Goal: Information Seeking & Learning: Understand process/instructions

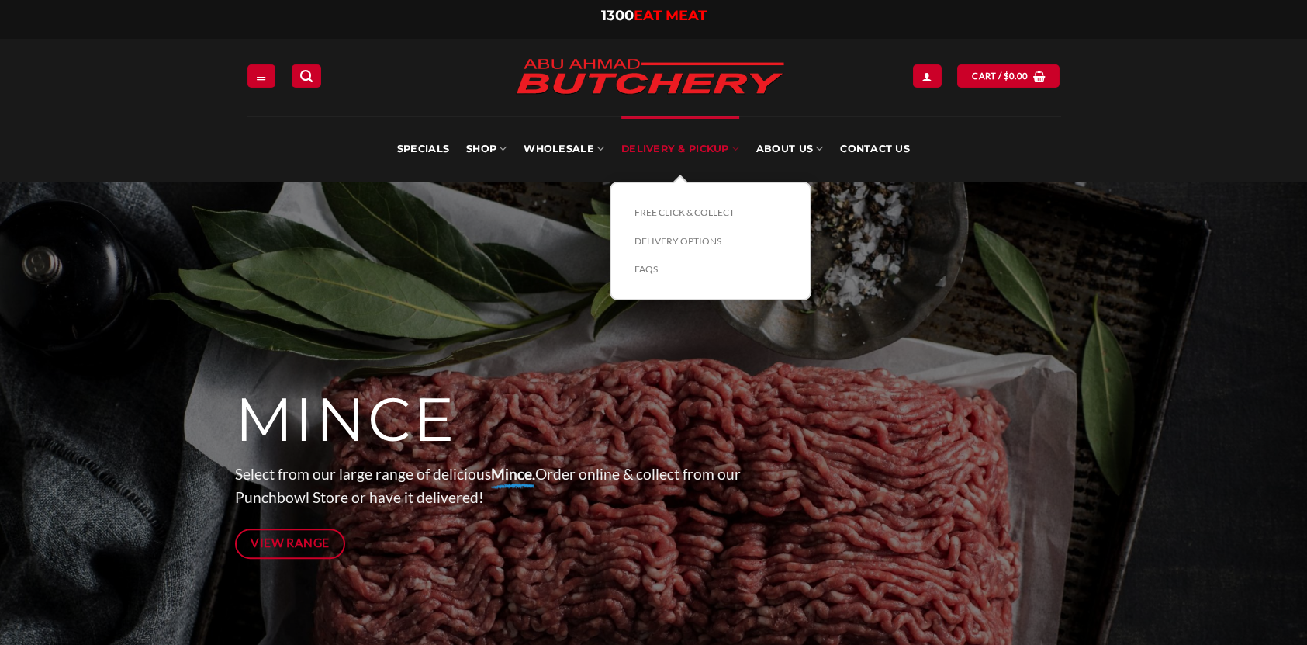
click at [689, 142] on link "Delivery & Pickup" at bounding box center [680, 148] width 118 height 65
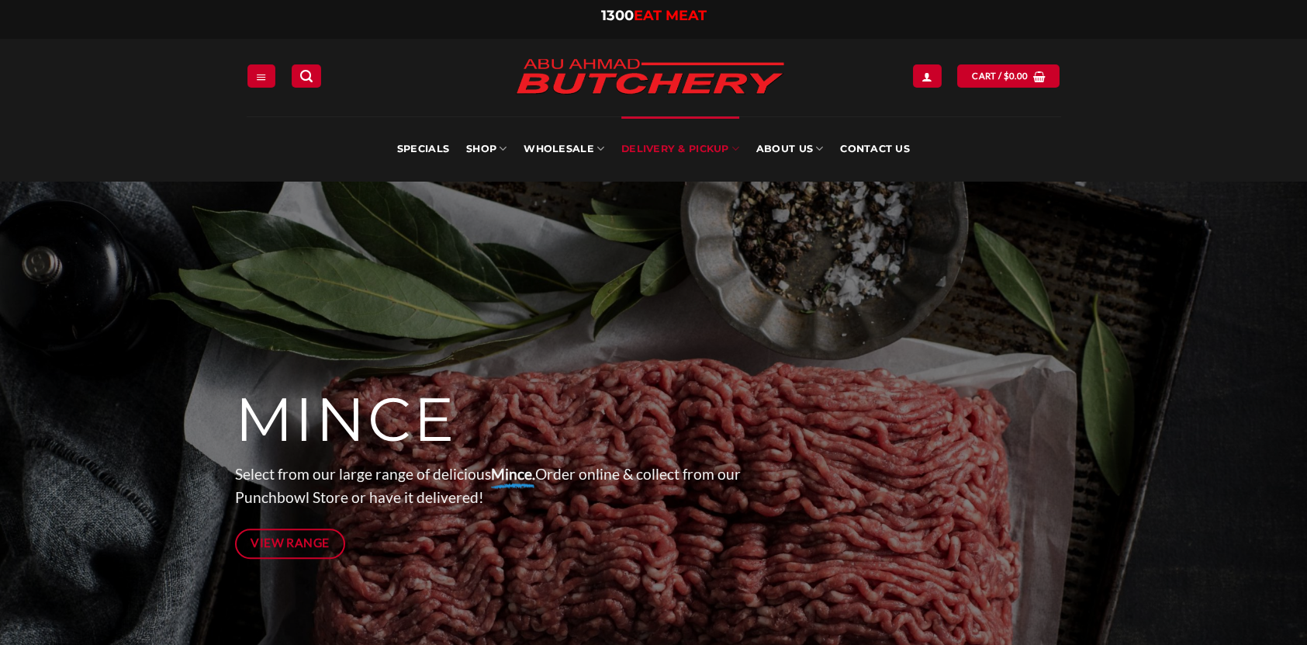
click at [713, 147] on link "Delivery & Pickup" at bounding box center [680, 148] width 118 height 65
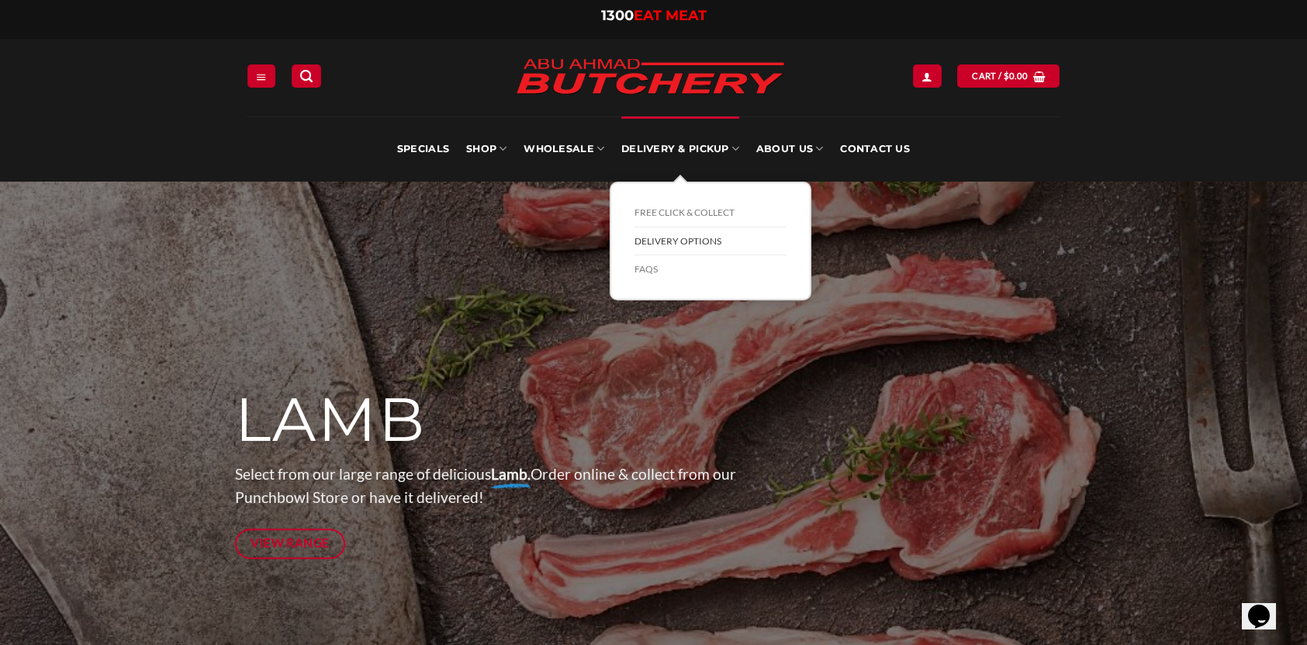
click at [702, 234] on link "Delivery Options" at bounding box center [711, 241] width 152 height 29
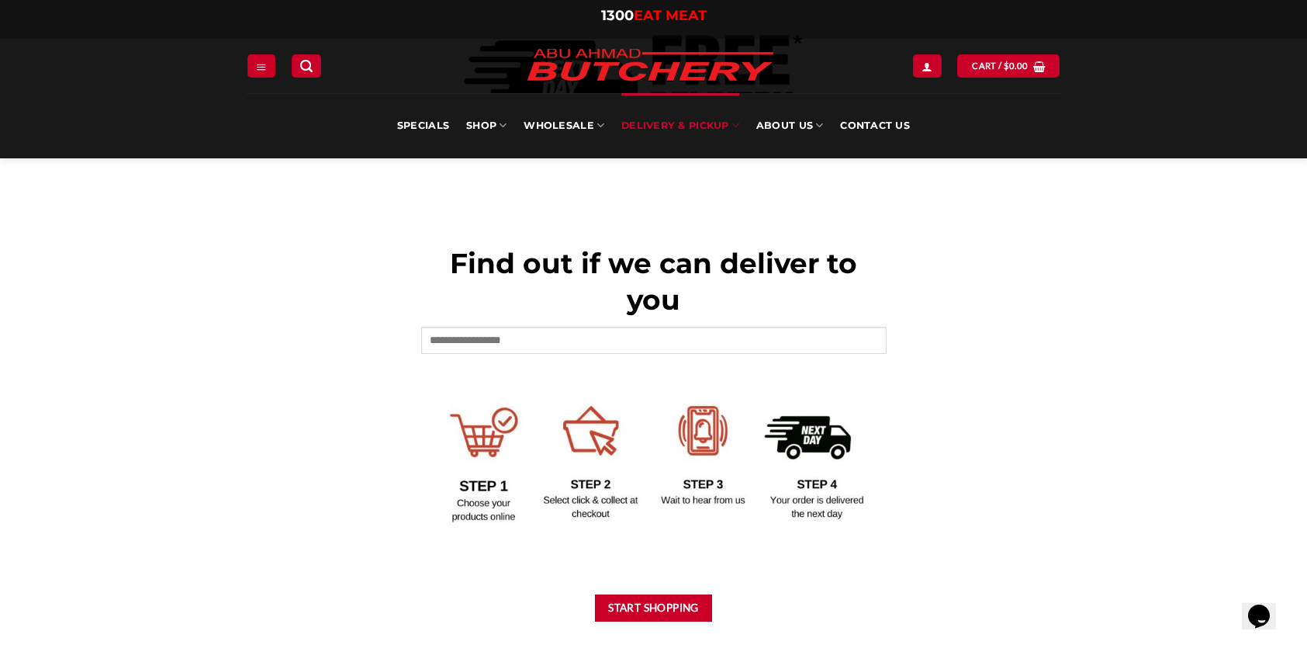
scroll to position [532, 0]
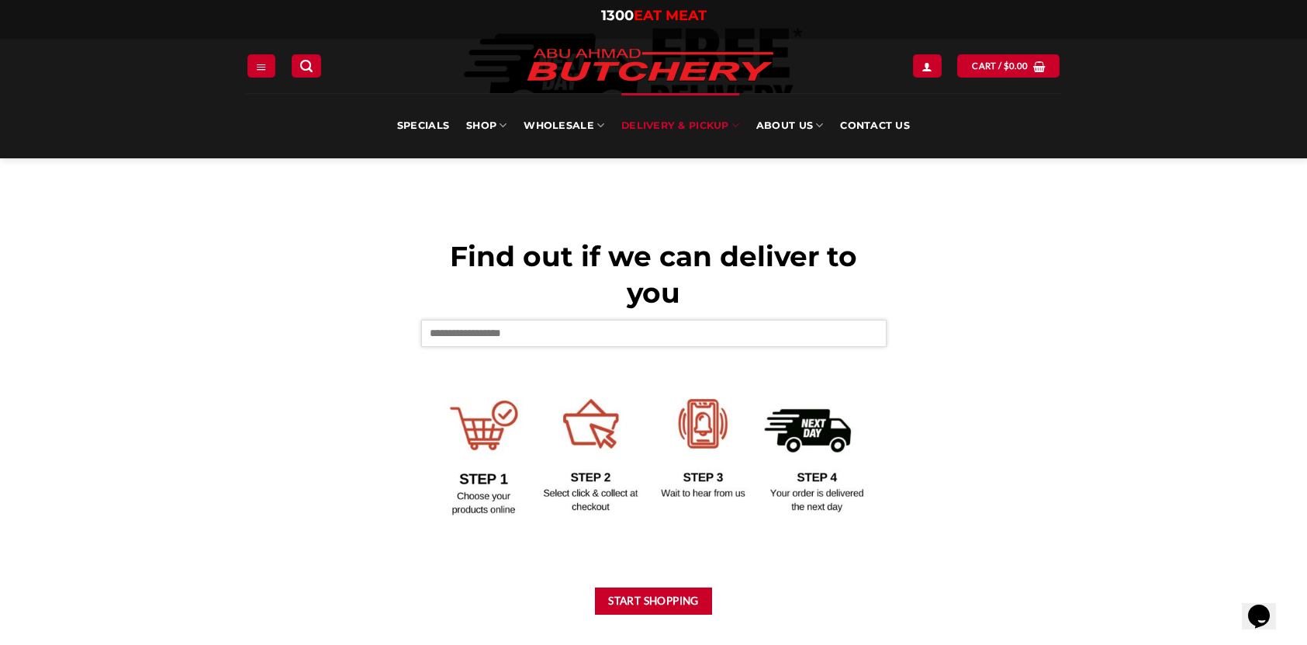
click at [487, 337] on input "text" at bounding box center [654, 333] width 466 height 26
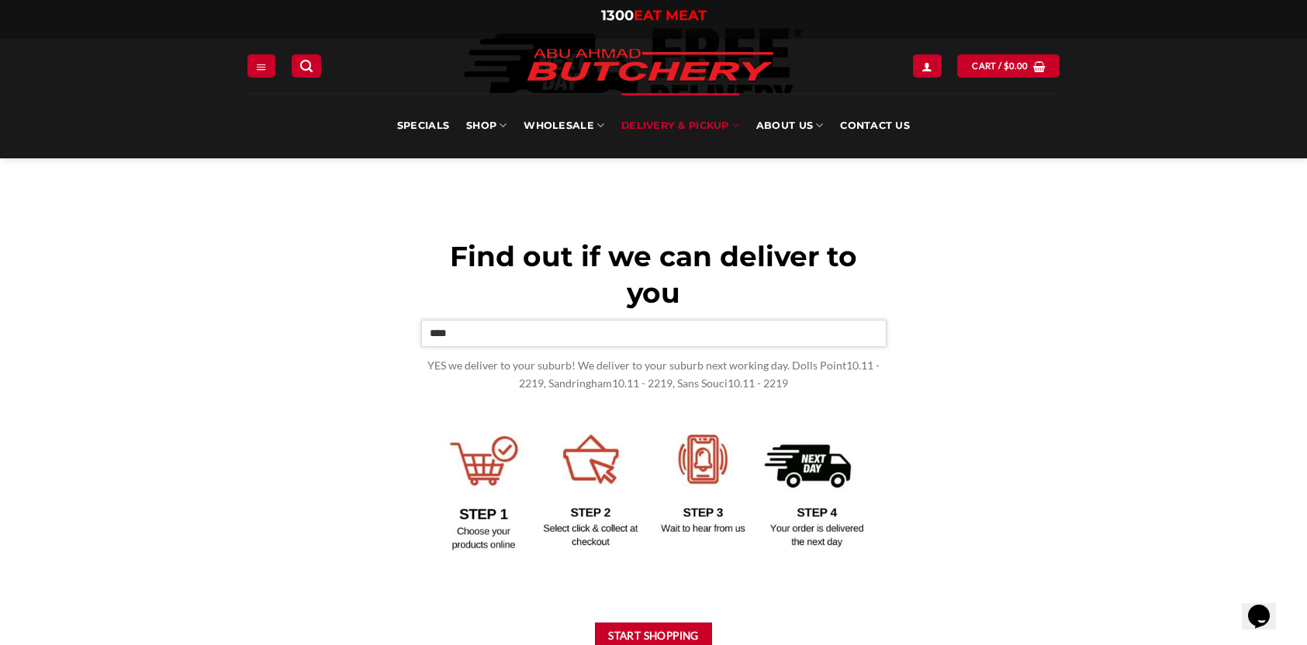
type input "****"
